Goal: Navigation & Orientation: Find specific page/section

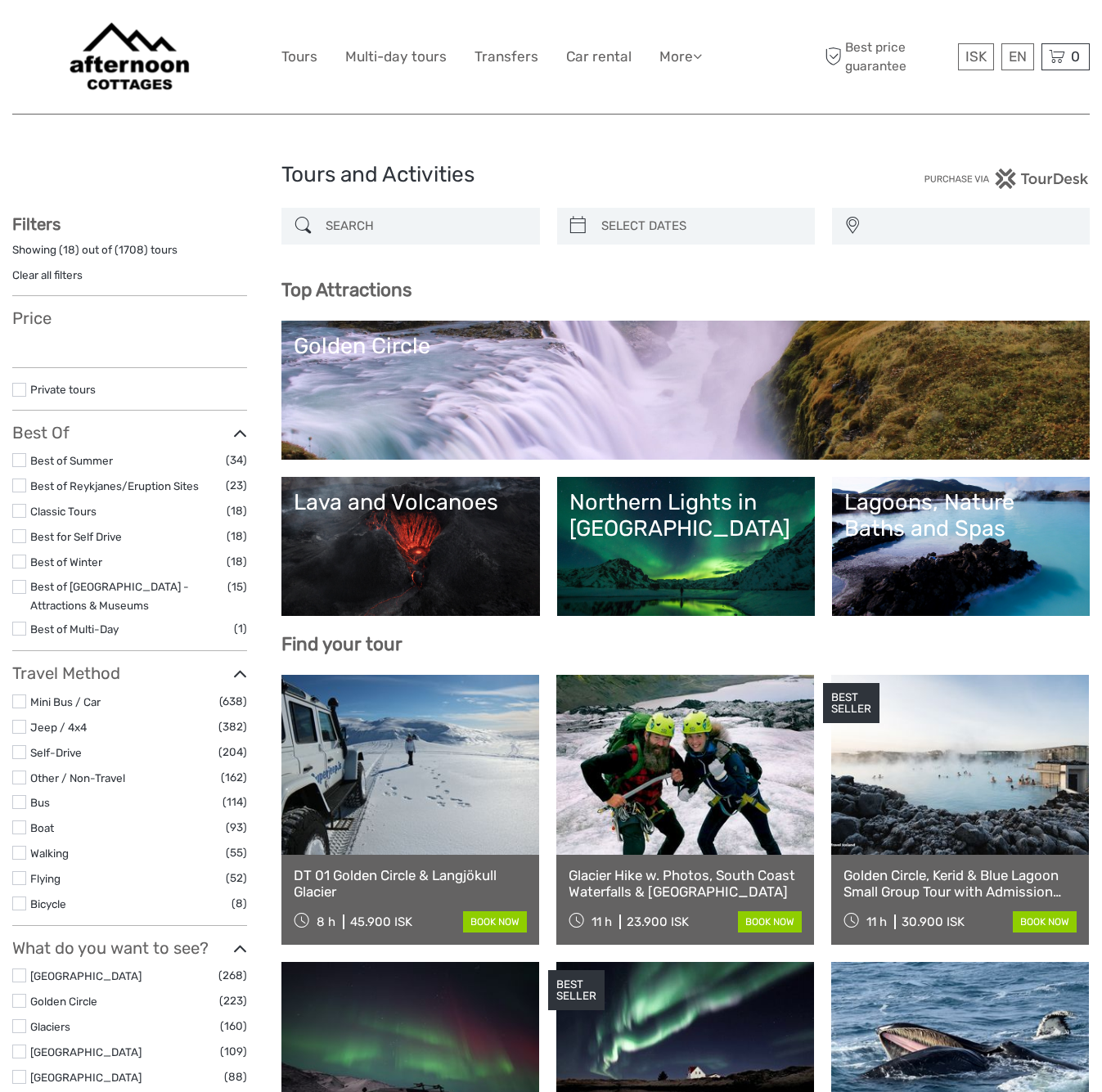
select select
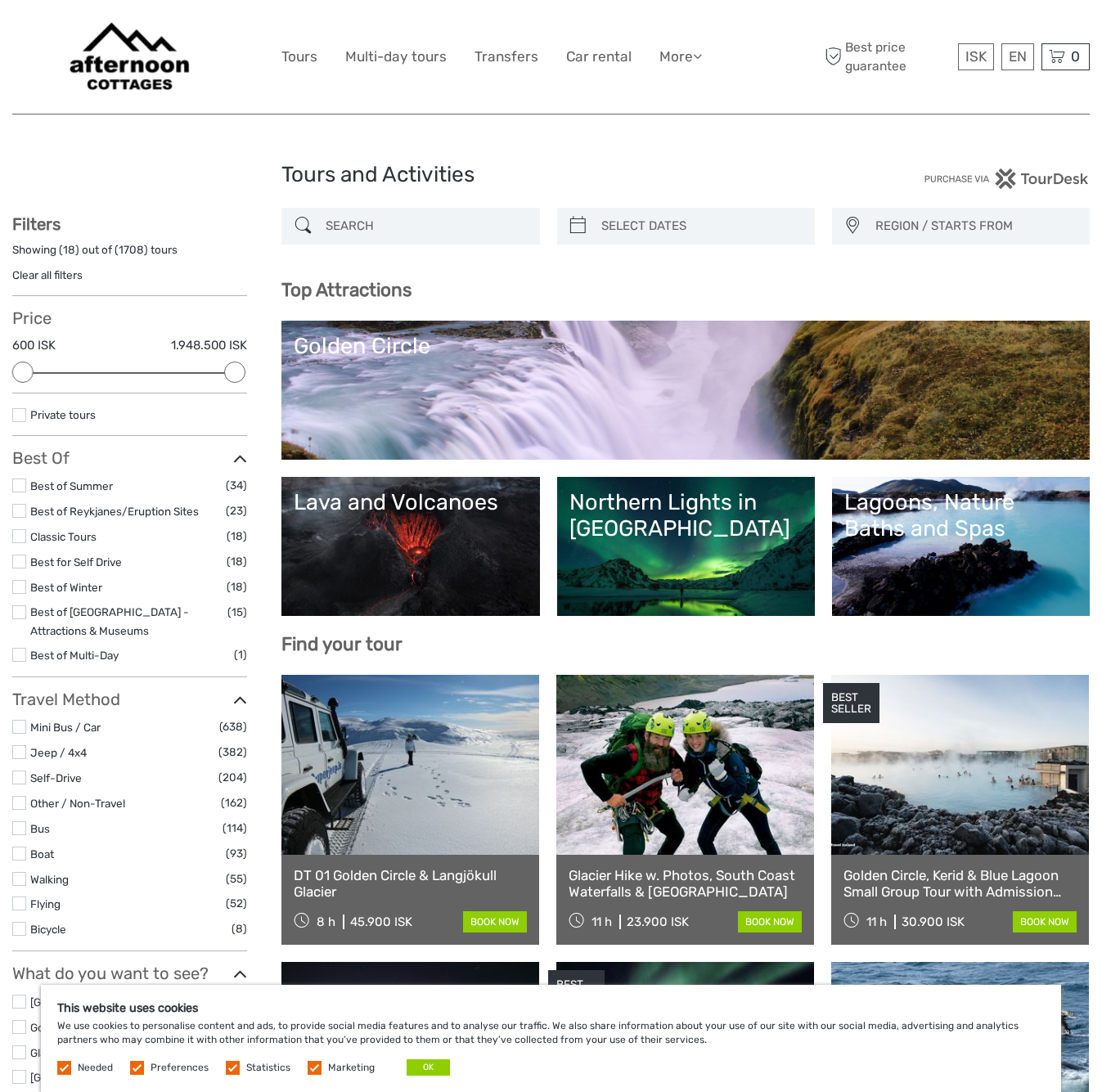
click at [119, 70] on img at bounding box center [129, 56] width 142 height 89
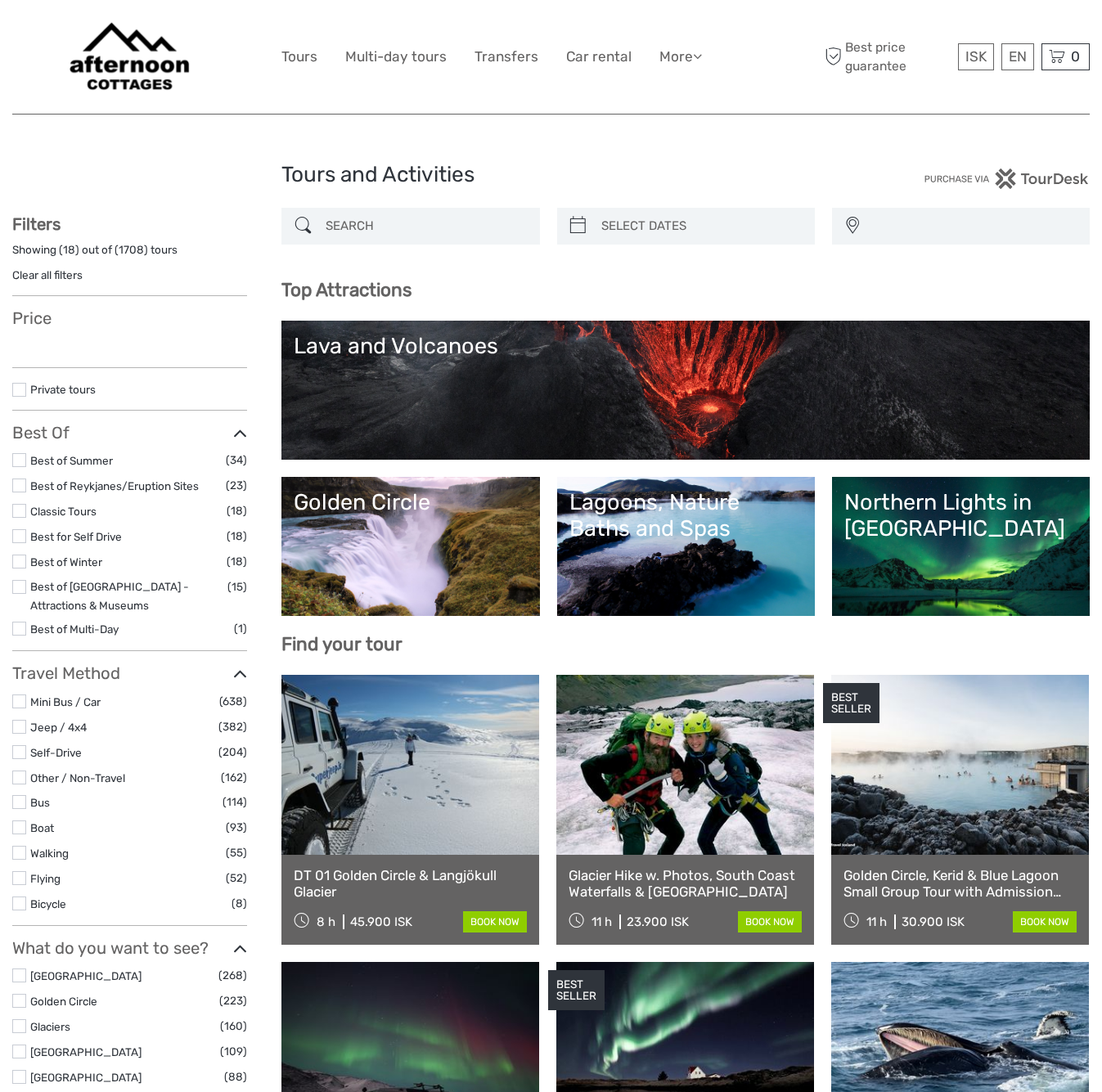
select select
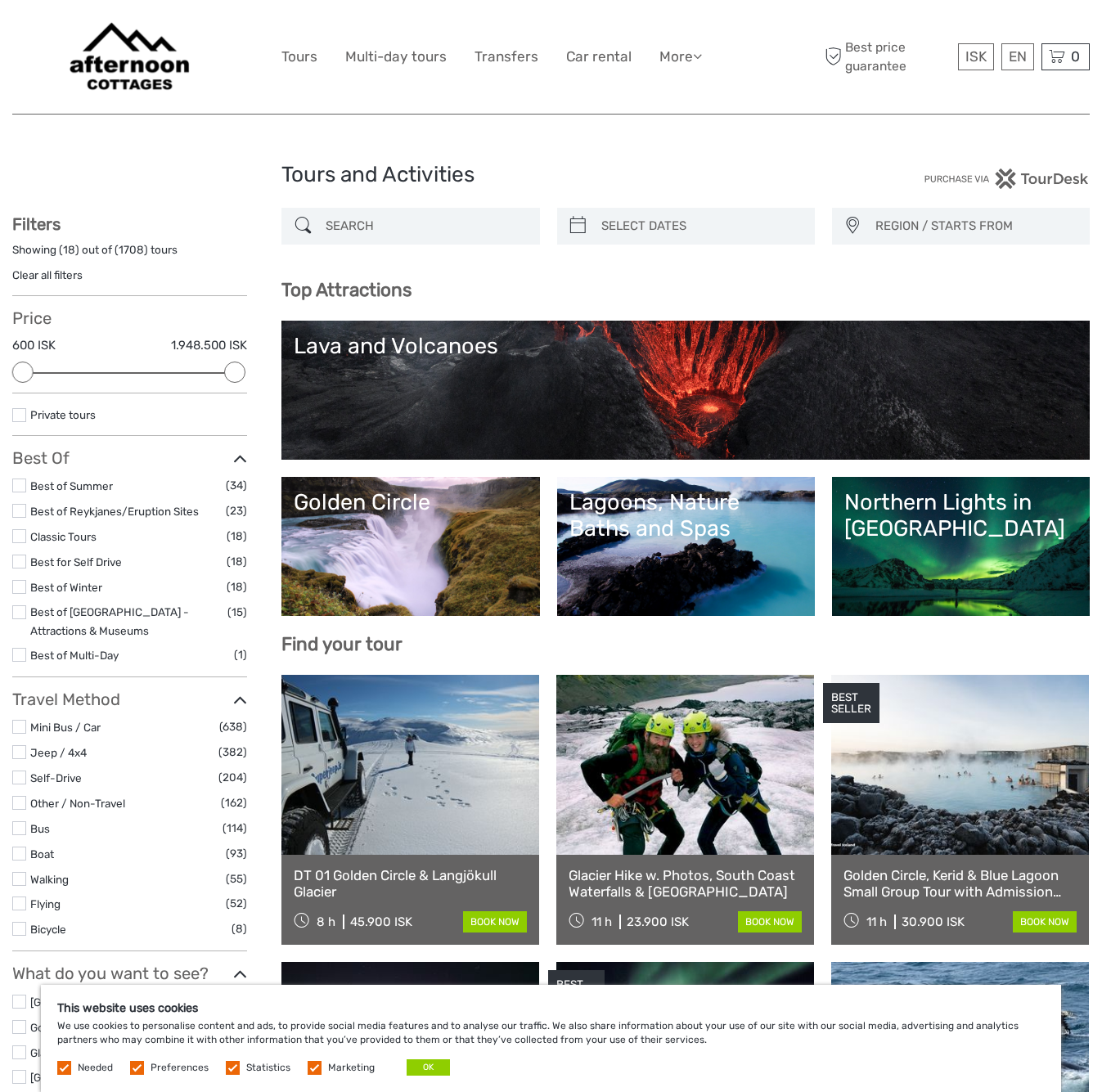
click at [123, 73] on img at bounding box center [129, 56] width 142 height 89
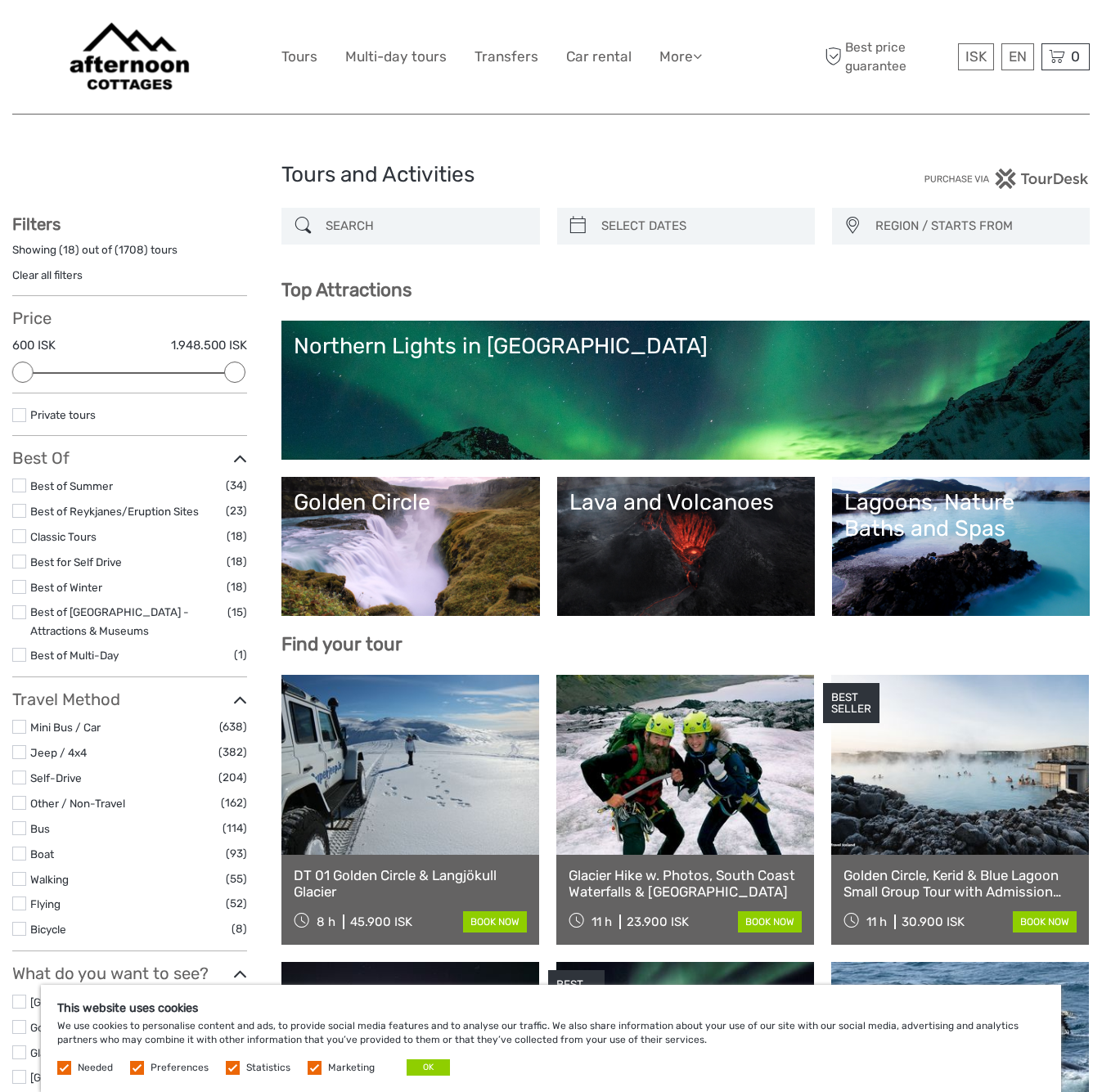
select select
